Goal: Information Seeking & Learning: Learn about a topic

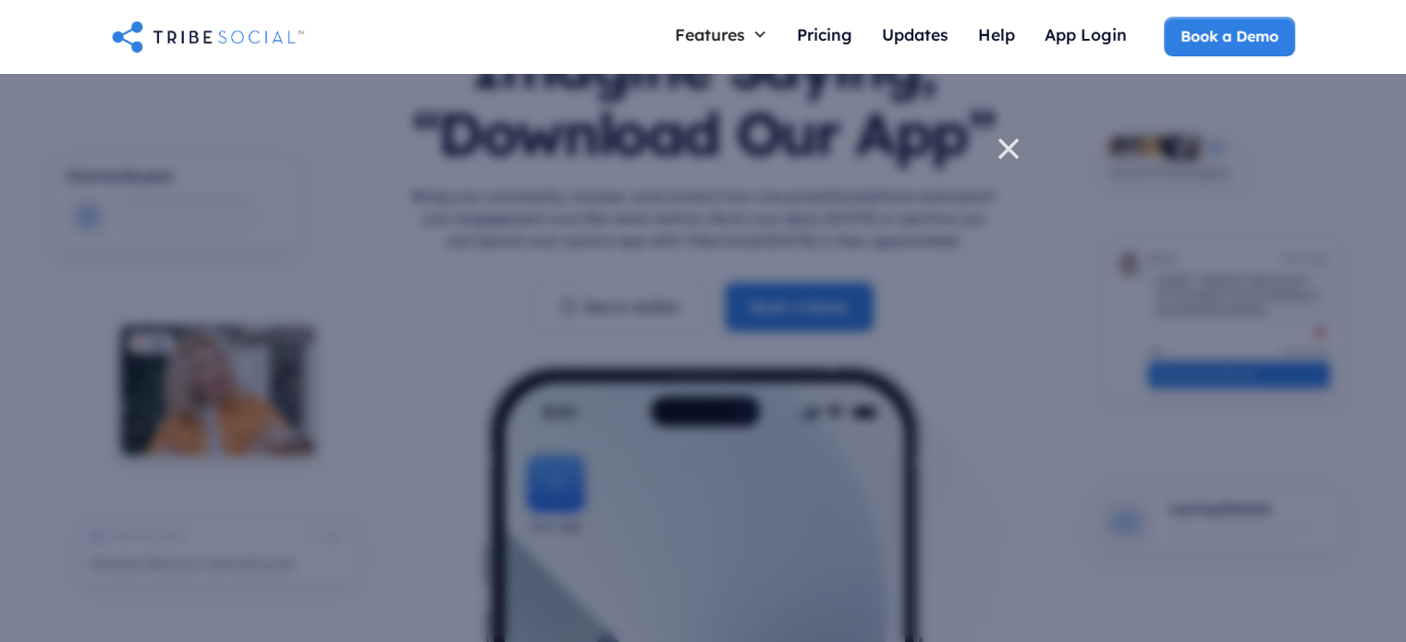
click at [1006, 147] on icon at bounding box center [1008, 149] width 18 height 18
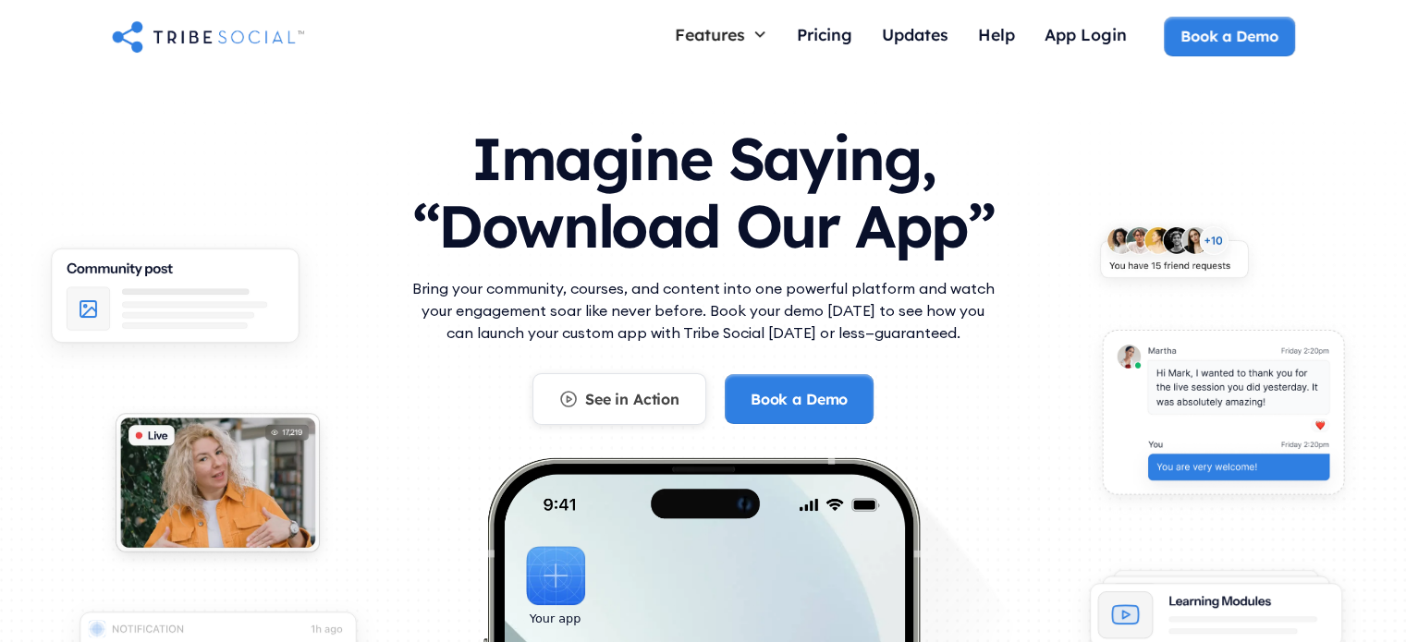
click at [634, 406] on div "See in Action" at bounding box center [632, 399] width 94 height 20
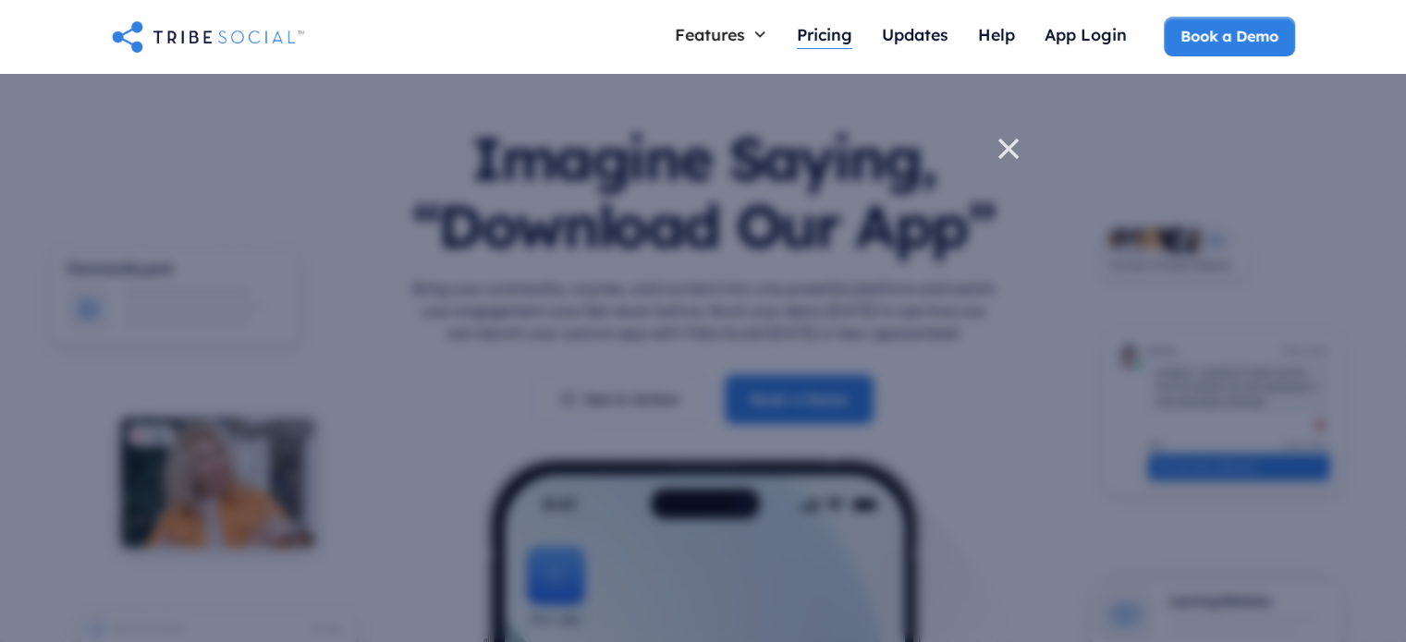
click at [834, 38] on div "Pricing" at bounding box center [824, 34] width 55 height 20
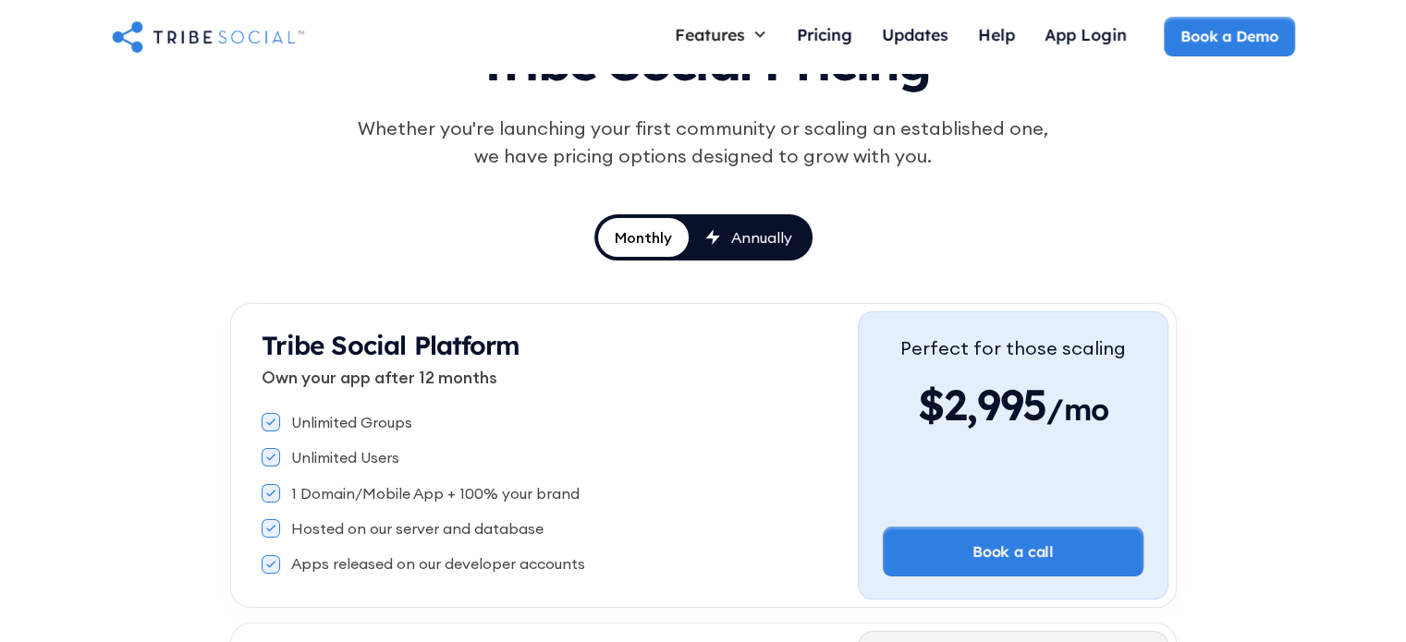
scroll to position [185, 0]
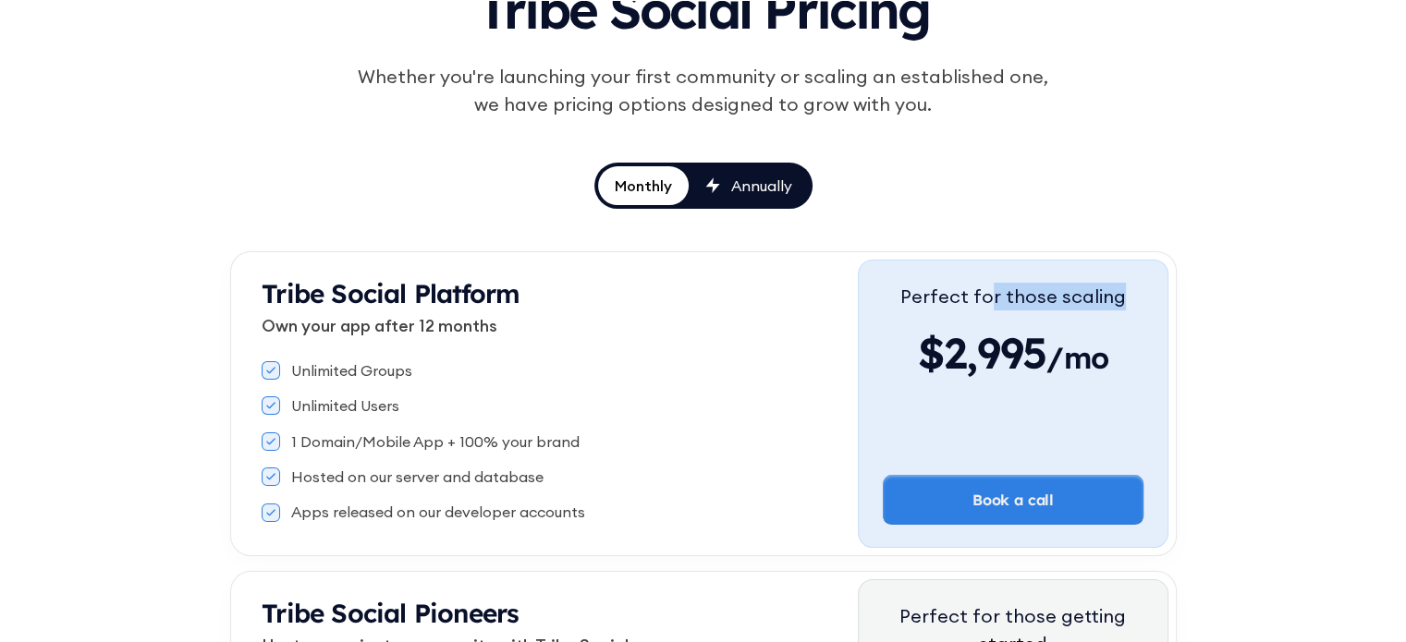
drag, startPoint x: 991, startPoint y: 301, endPoint x: 1171, endPoint y: 300, distance: 180.3
click at [1152, 301] on div "Perfect for those scaling $2,995 /mo Book a call" at bounding box center [1013, 404] width 310 height 288
drag, startPoint x: 1070, startPoint y: 355, endPoint x: 1131, endPoint y: 359, distance: 60.2
click at [1131, 359] on div "Perfect for those scaling $2,995 /mo Book a call" at bounding box center [1013, 404] width 310 height 288
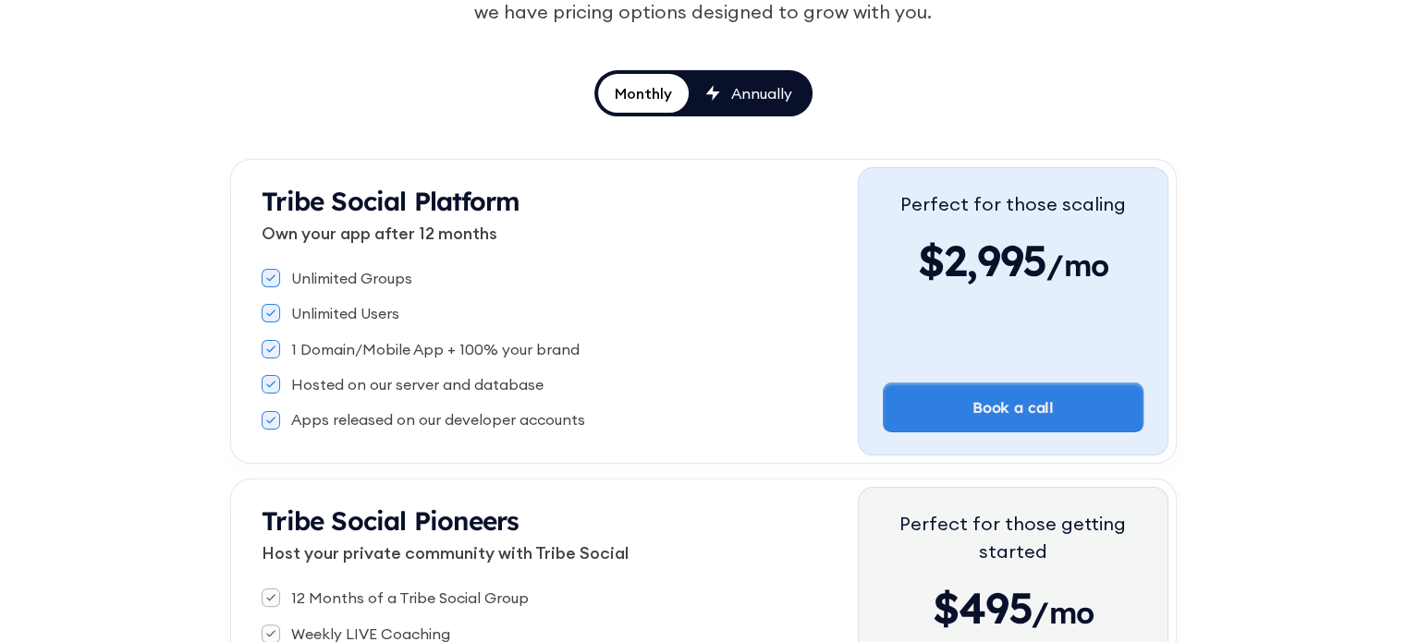
click at [274, 280] on icon at bounding box center [270, 278] width 9 height 7
drag, startPoint x: 269, startPoint y: 269, endPoint x: 272, endPoint y: 279, distance: 10.5
click at [270, 273] on div at bounding box center [271, 278] width 18 height 18
click at [276, 322] on div at bounding box center [271, 313] width 18 height 18
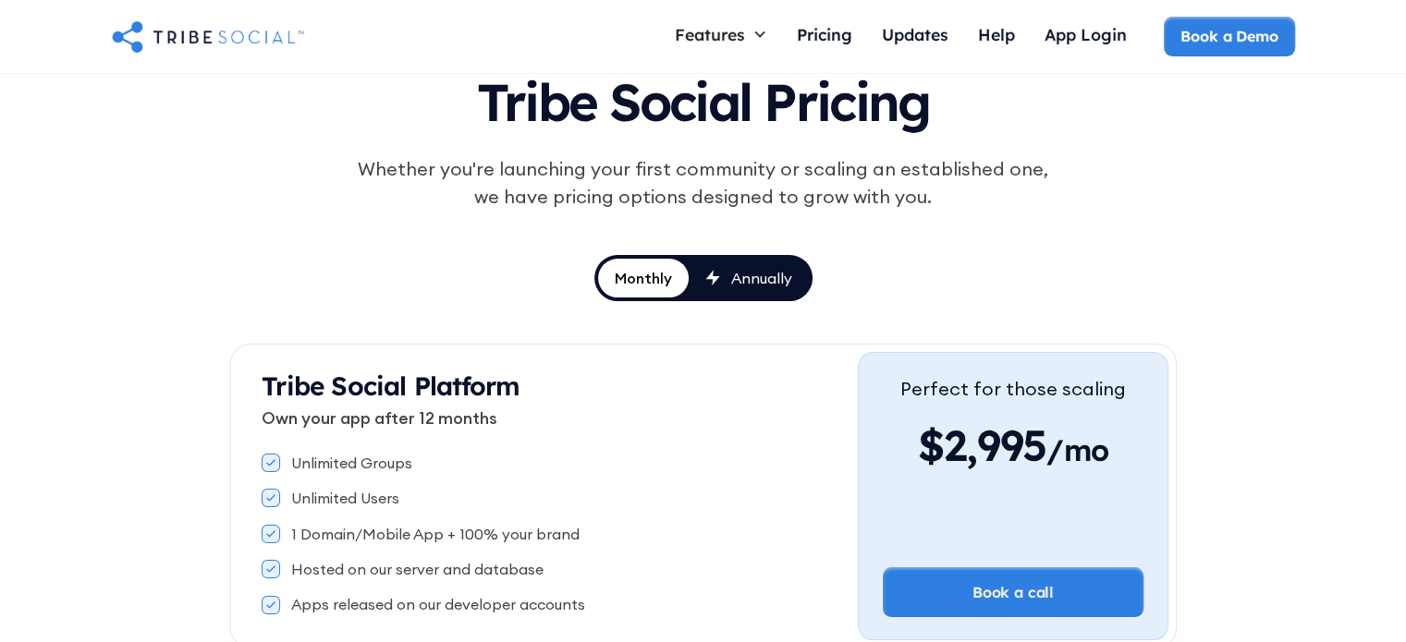
scroll to position [92, 0]
